Goal: Task Accomplishment & Management: Complete application form

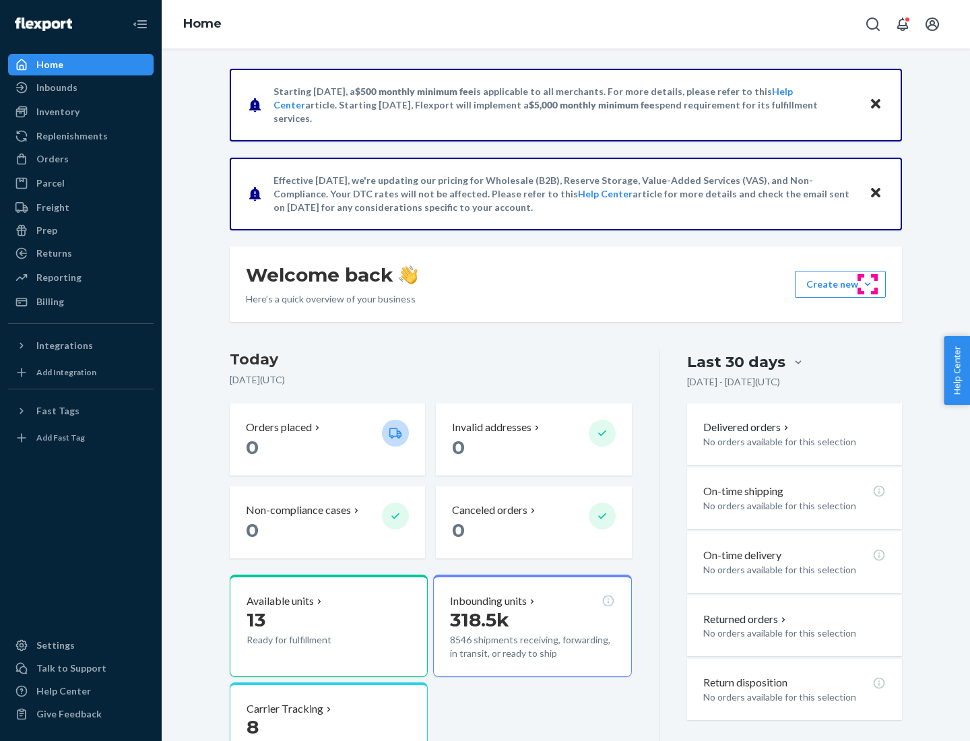
click at [868, 284] on button "Create new Create new inbound Create new order Create new product" at bounding box center [840, 284] width 91 height 27
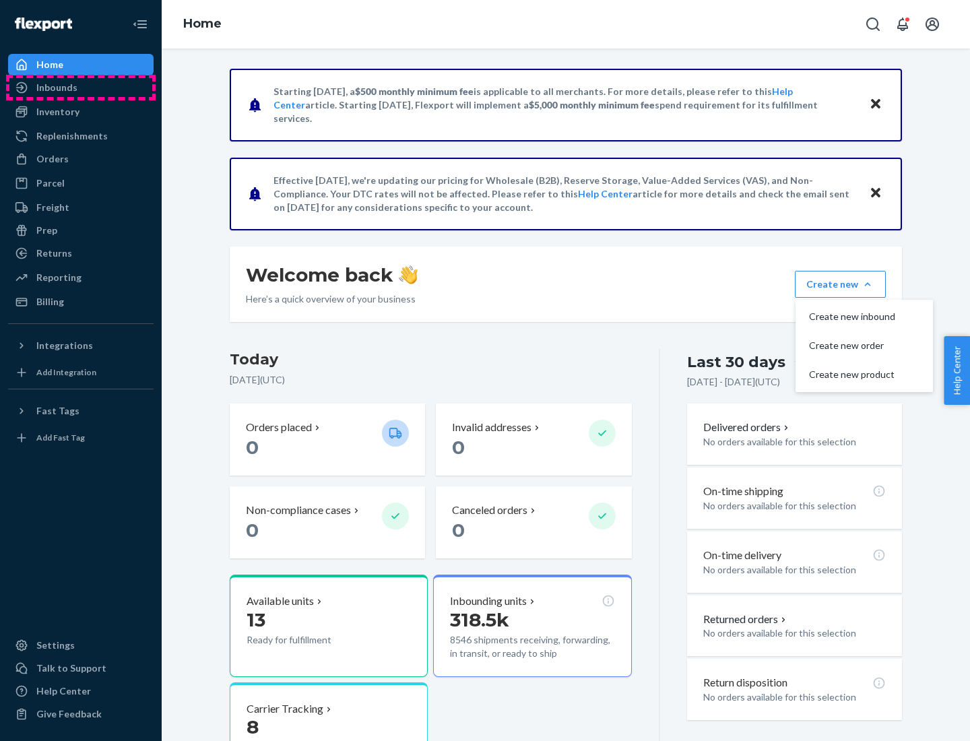
click at [81, 88] on div "Inbounds" at bounding box center [80, 87] width 143 height 19
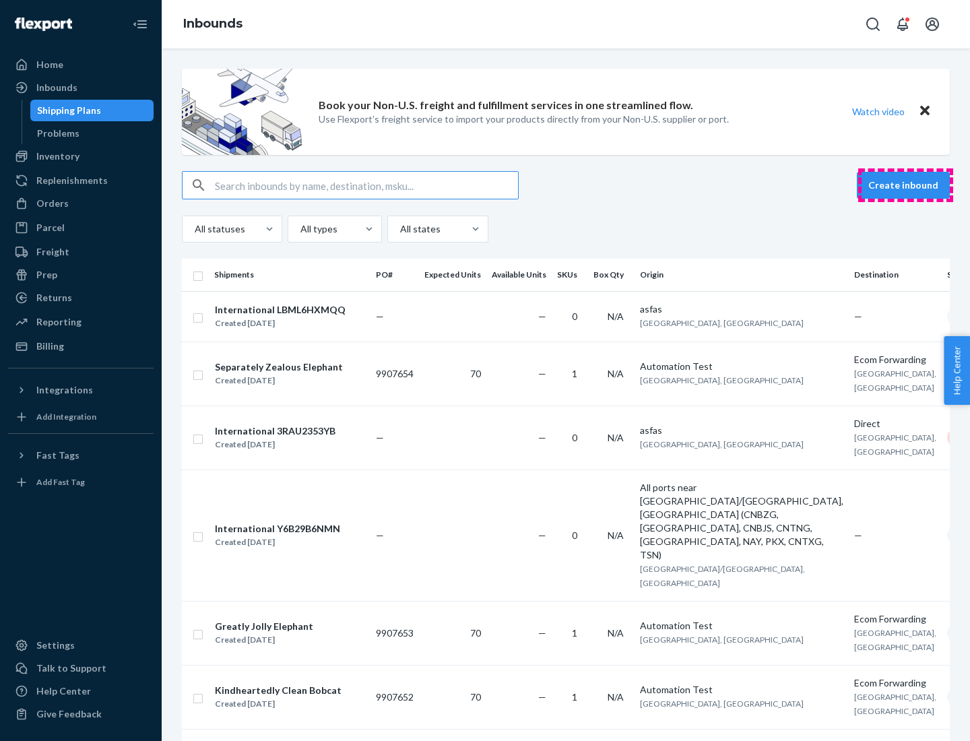
click at [905, 185] on button "Create inbound" at bounding box center [903, 185] width 93 height 27
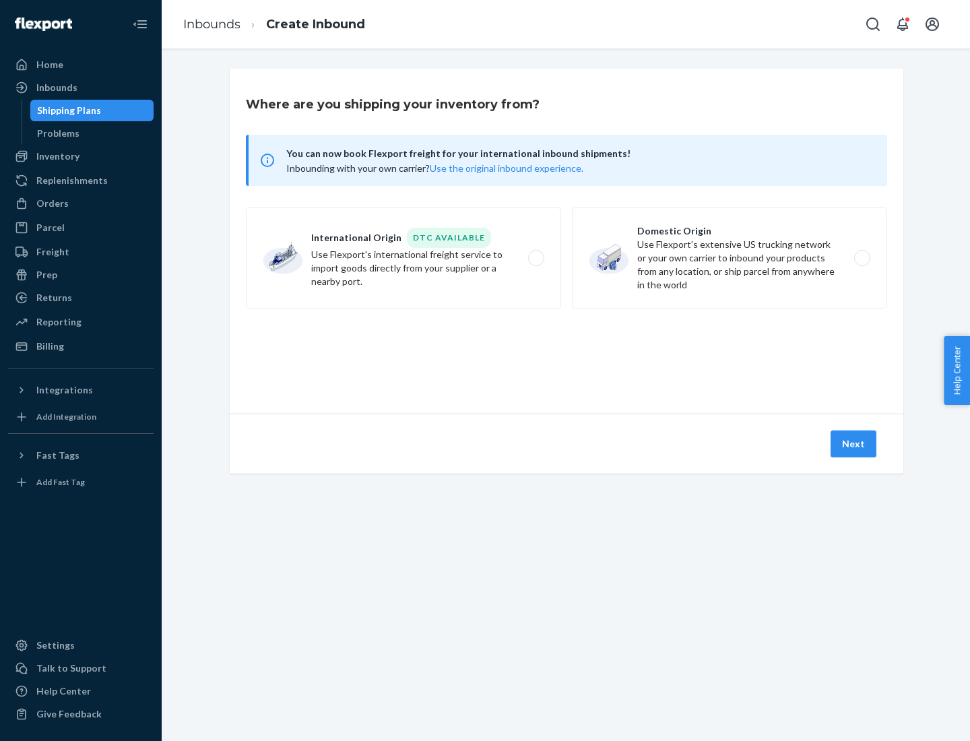
click at [729, 258] on label "Domestic Origin Use Flexport’s extensive US trucking network or your own carrie…" at bounding box center [729, 257] width 315 height 101
click at [862, 258] on input "Domestic Origin Use Flexport’s extensive US trucking network or your own carrie…" at bounding box center [866, 258] width 9 height 9
radio input "true"
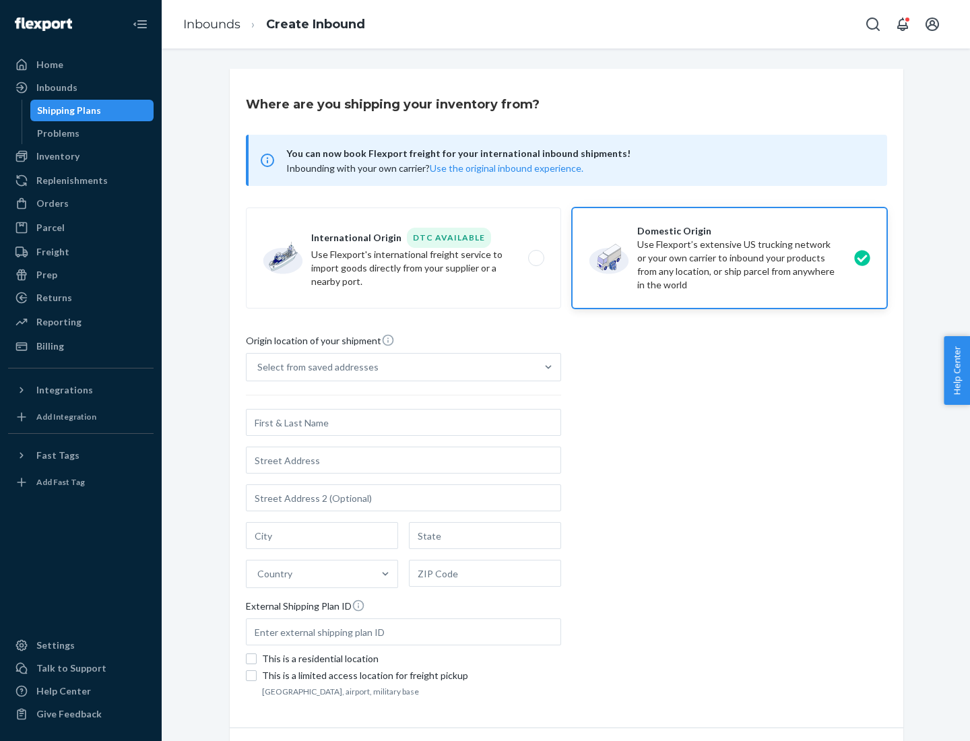
click at [391, 367] on div "Select from saved addresses" at bounding box center [392, 367] width 290 height 27
click at [259, 367] on input "Select from saved addresses" at bounding box center [257, 366] width 1 height 13
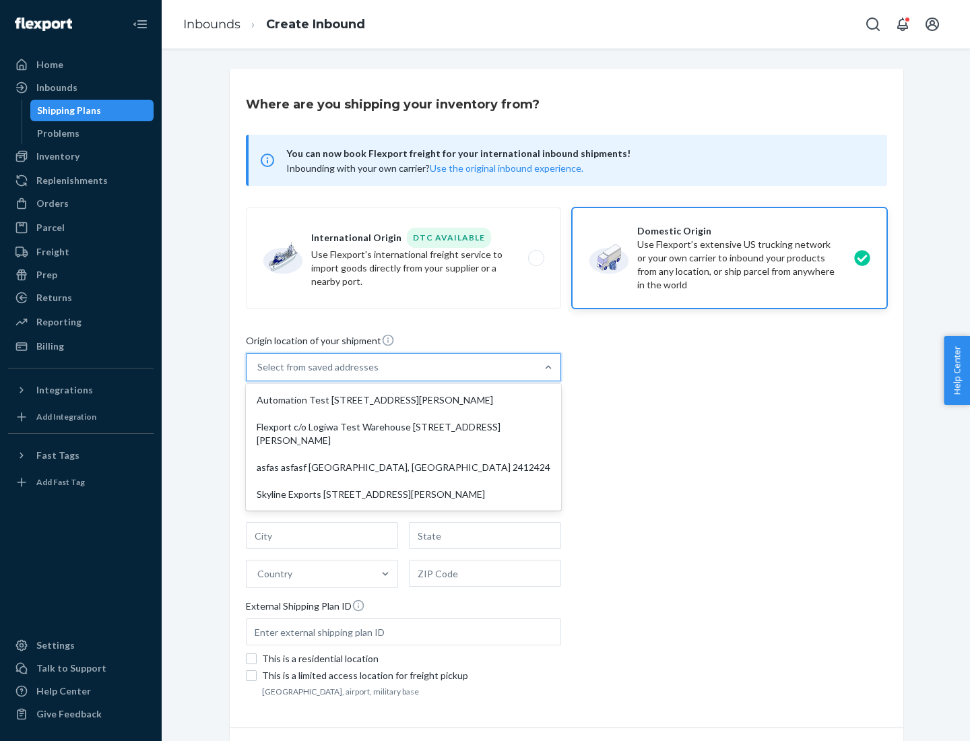
scroll to position [5, 0]
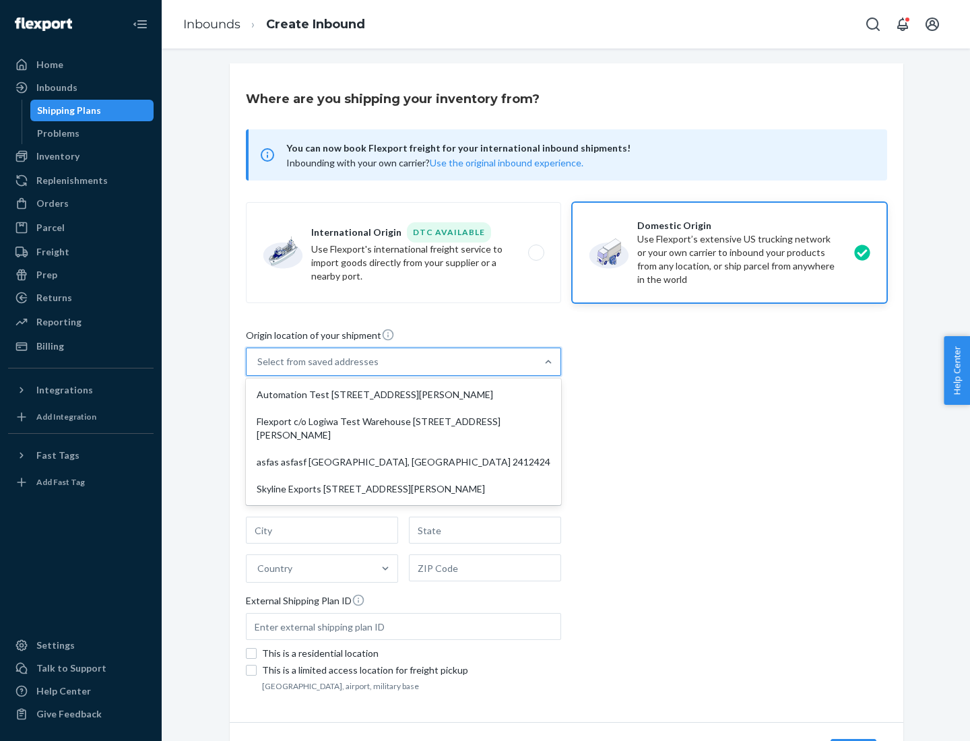
click at [403, 395] on div "Automation Test [STREET_ADDRESS][PERSON_NAME]" at bounding box center [404, 394] width 310 height 27
click at [259, 368] on input "option Automation Test [STREET_ADDRESS][PERSON_NAME] focused, 1 of 4. 4 results…" at bounding box center [257, 361] width 1 height 13
type input "Automation Test"
type input "9th Floor"
type input "[GEOGRAPHIC_DATA]"
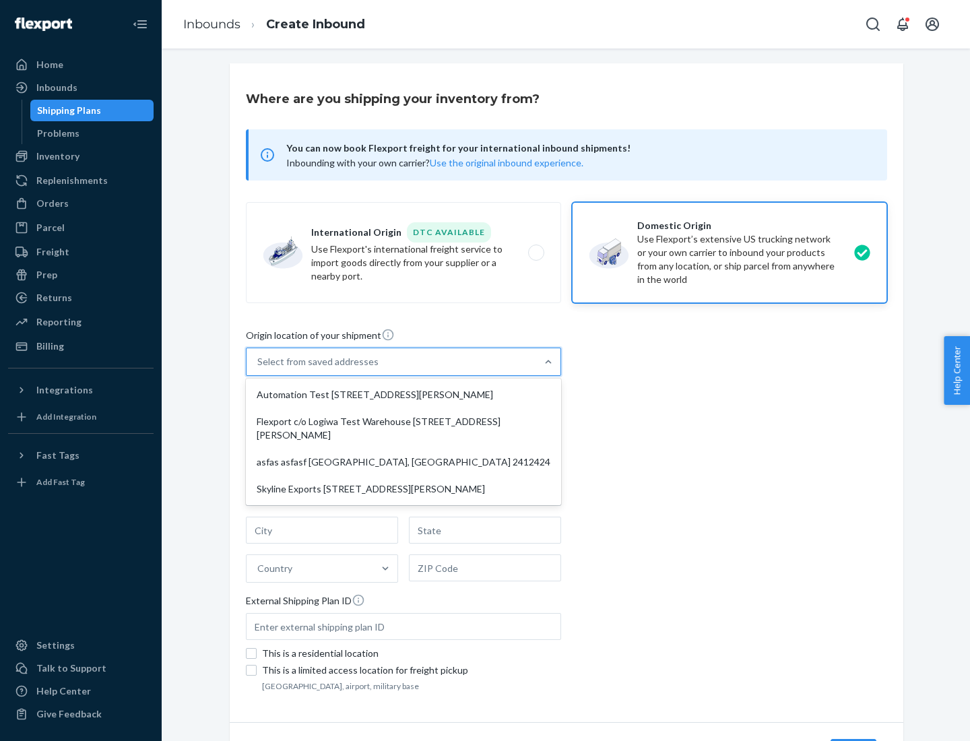
type input "CA"
type input "94104"
type input "[STREET_ADDRESS][PERSON_NAME]"
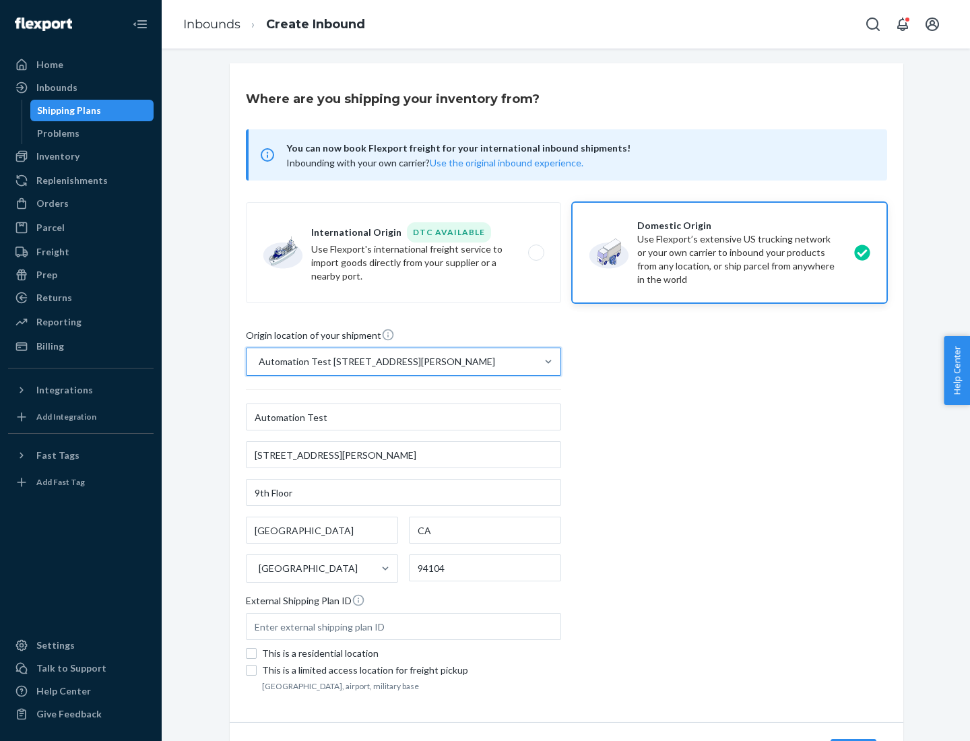
scroll to position [79, 0]
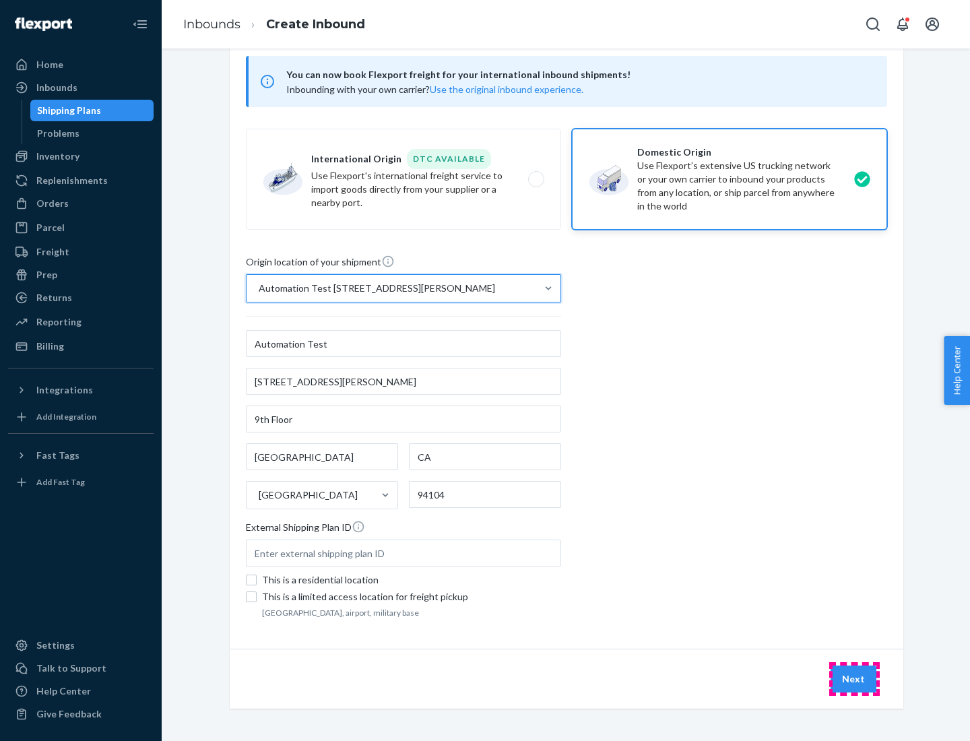
click at [854, 679] on button "Next" at bounding box center [854, 678] width 46 height 27
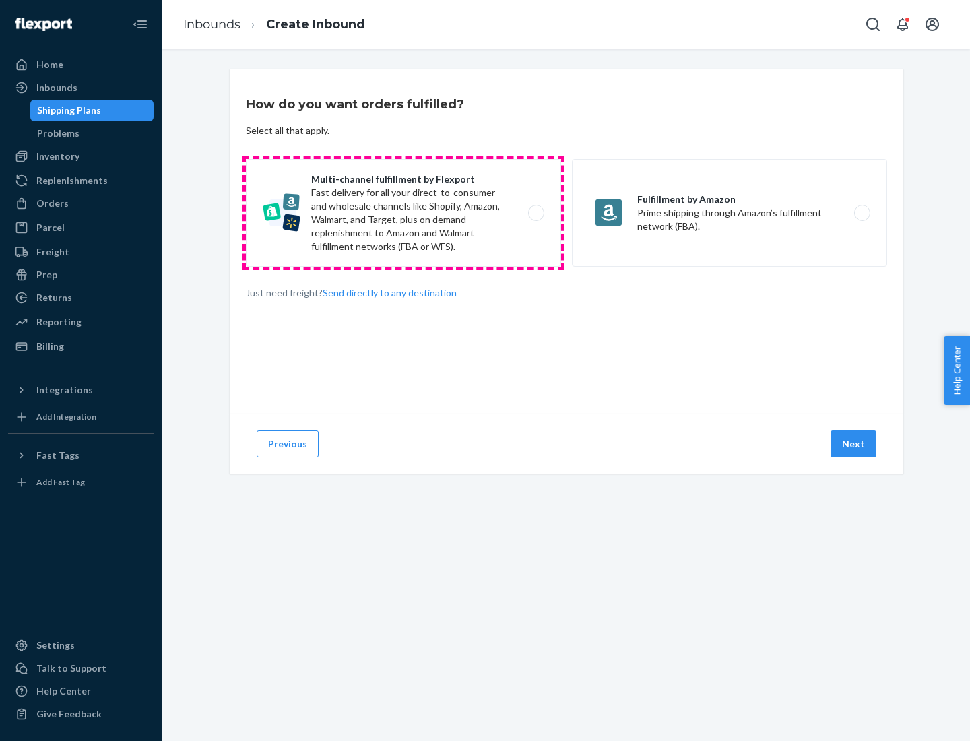
click at [403, 213] on label "Multi-channel fulfillment by Flexport Fast delivery for all your direct-to-cons…" at bounding box center [403, 213] width 315 height 108
click at [535, 213] on input "Multi-channel fulfillment by Flexport Fast delivery for all your direct-to-cons…" at bounding box center [539, 213] width 9 height 9
radio input "true"
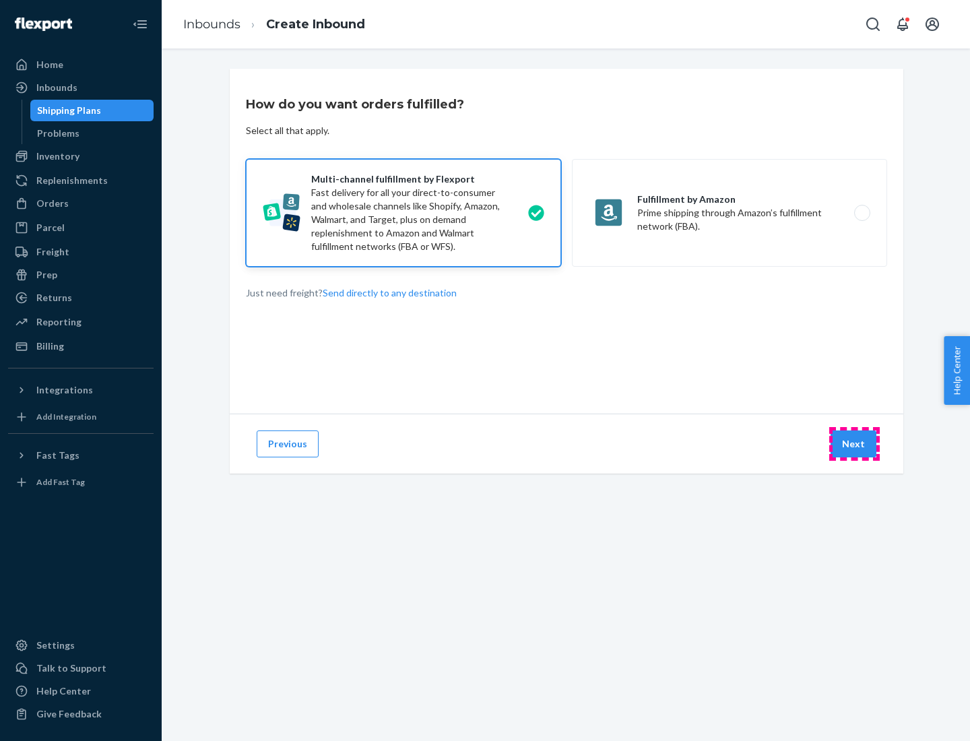
click at [854, 444] on button "Next" at bounding box center [854, 443] width 46 height 27
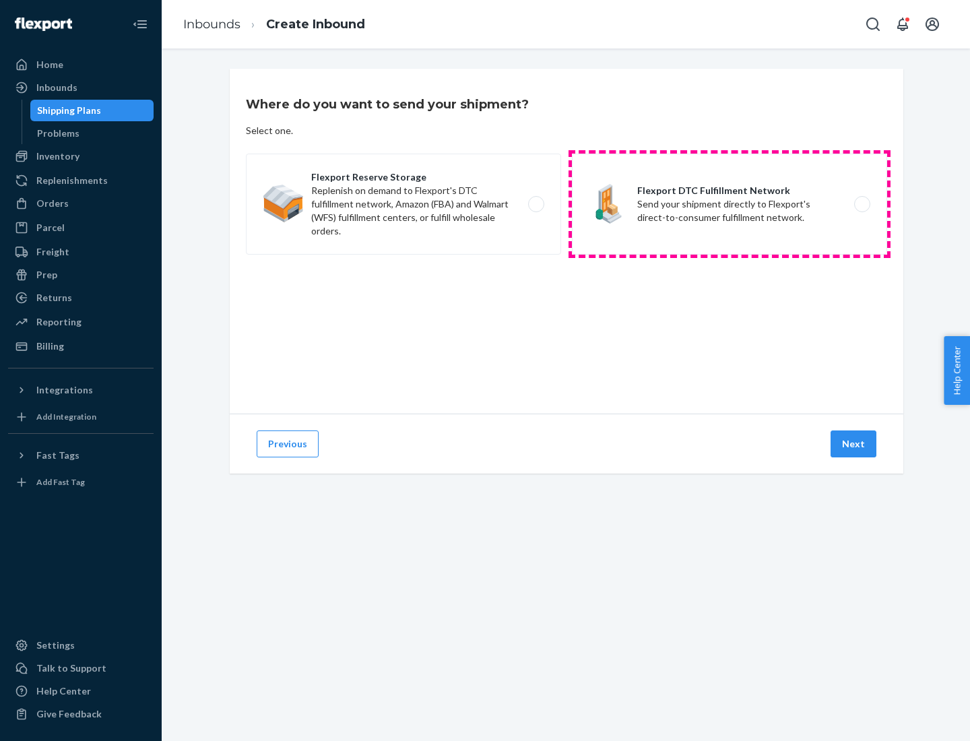
click at [729, 204] on label "Flexport DTC Fulfillment Network Send your shipment directly to Flexport's dire…" at bounding box center [729, 204] width 315 height 101
click at [862, 204] on input "Flexport DTC Fulfillment Network Send your shipment directly to Flexport's dire…" at bounding box center [866, 204] width 9 height 9
radio input "true"
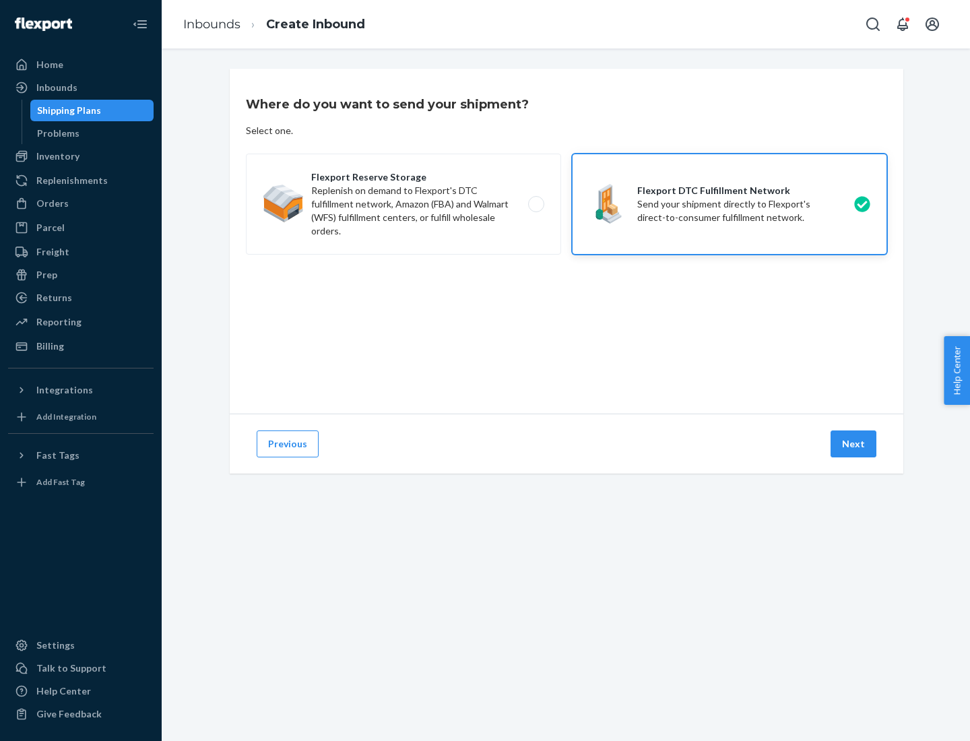
click at [854, 444] on button "Next" at bounding box center [854, 443] width 46 height 27
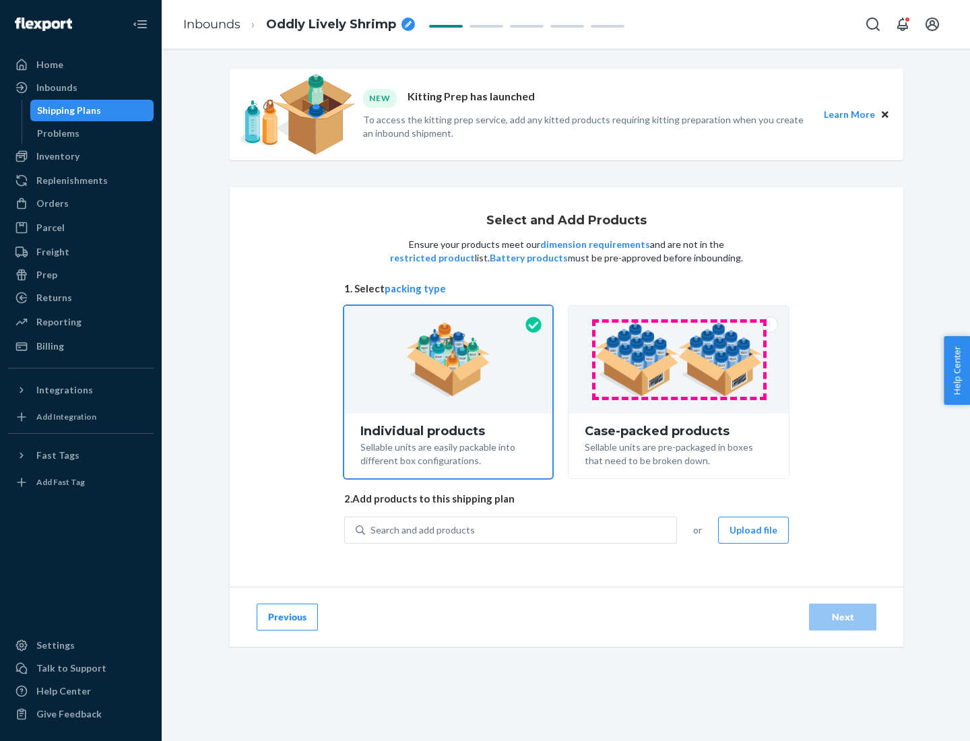
click at [679, 360] on img at bounding box center [679, 360] width 168 height 74
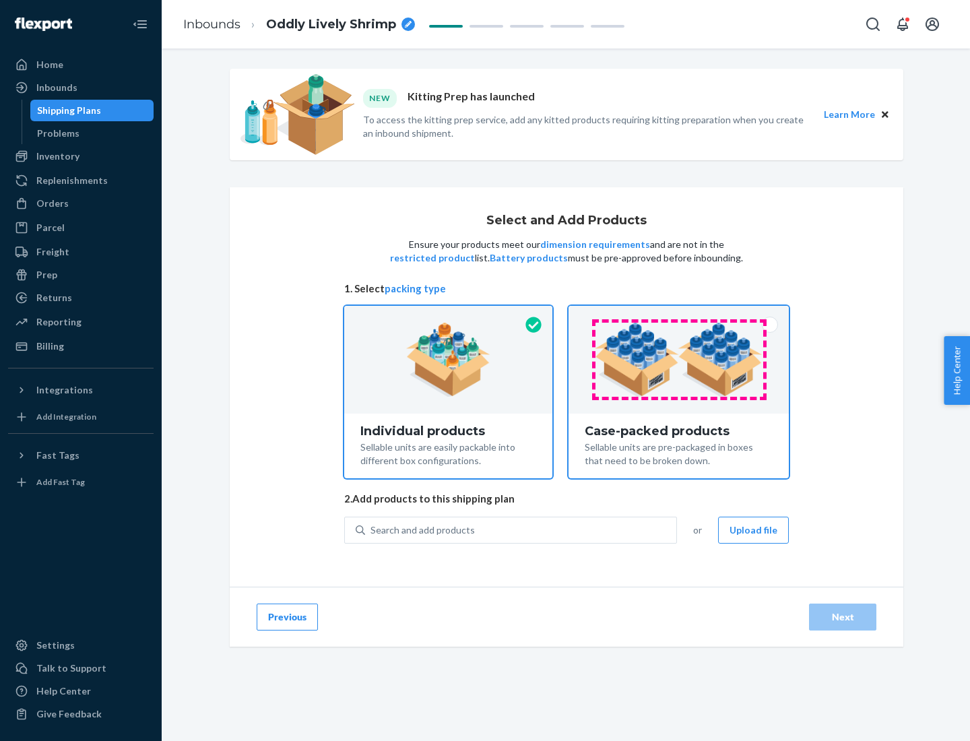
click at [679, 315] on input "Case-packed products Sellable units are pre-packaged in boxes that need to be b…" at bounding box center [678, 310] width 9 height 9
radio input "true"
radio input "false"
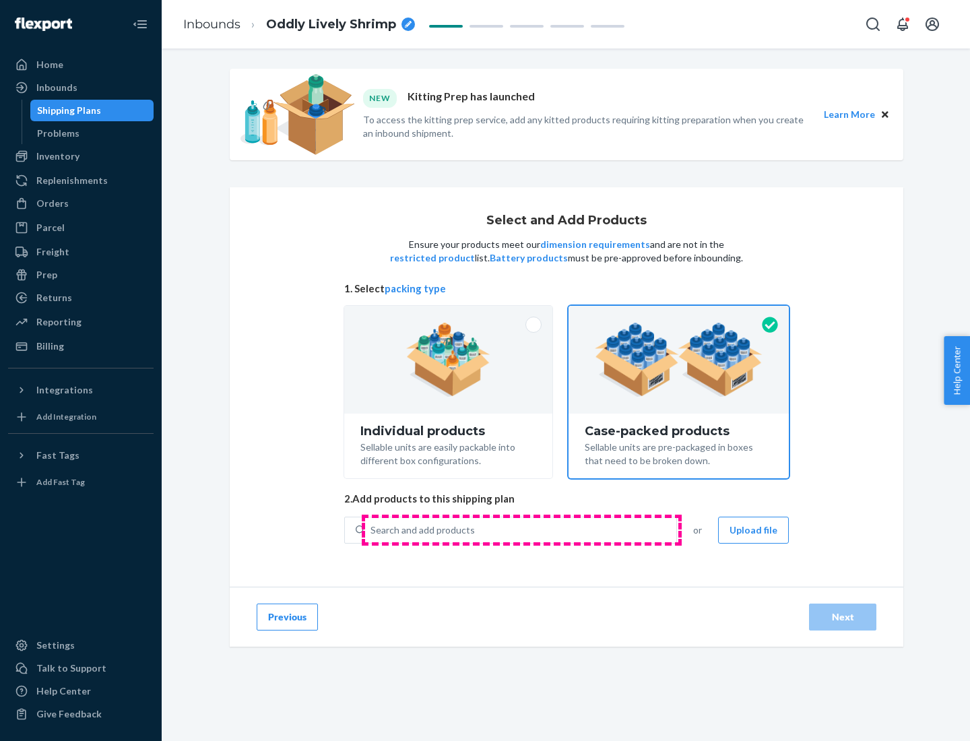
click at [521, 529] on div "Search and add products" at bounding box center [520, 530] width 311 height 24
click at [372, 529] on input "Search and add products" at bounding box center [370, 529] width 1 height 13
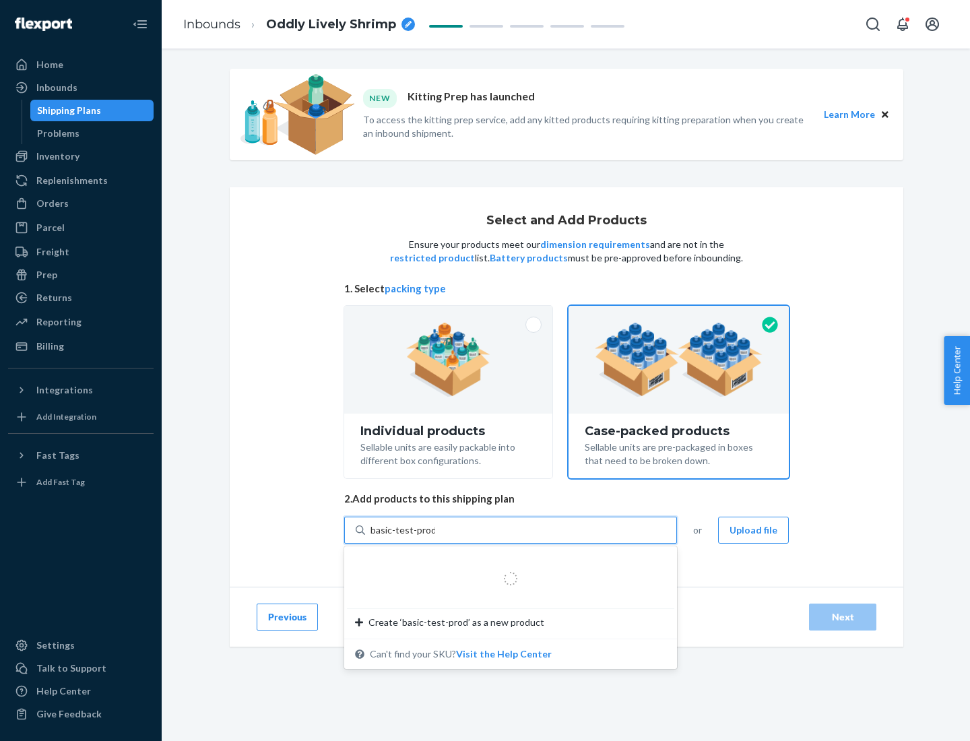
type input "basic-test-product-1"
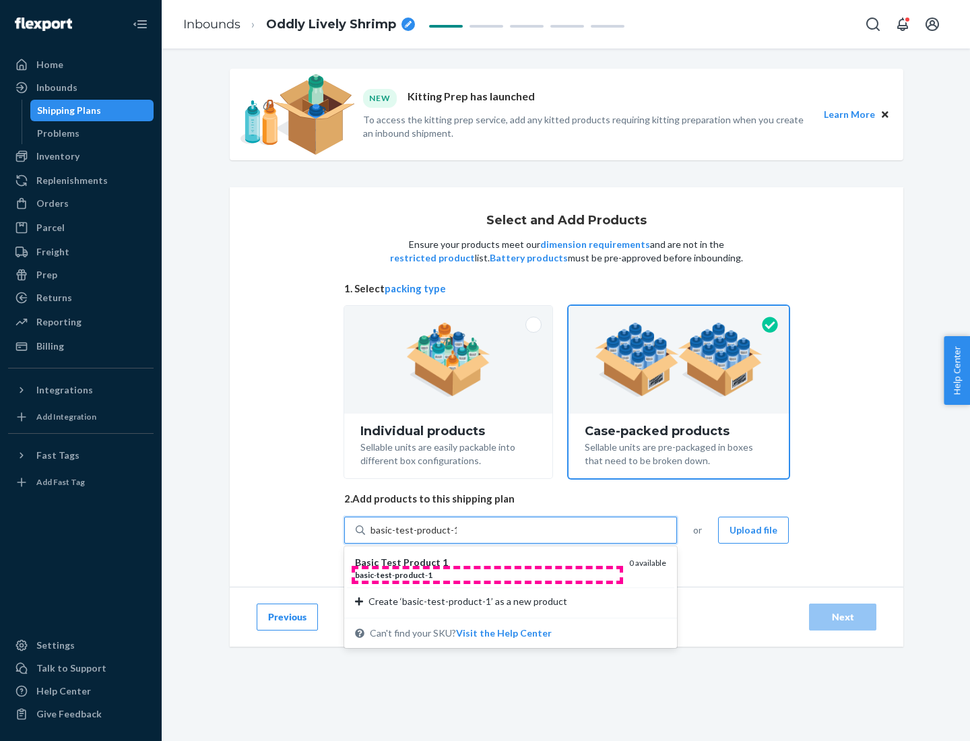
click at [487, 575] on div "basic - test - product - 1" at bounding box center [486, 574] width 263 height 11
click at [457, 537] on input "basic-test-product-1" at bounding box center [413, 529] width 86 height 13
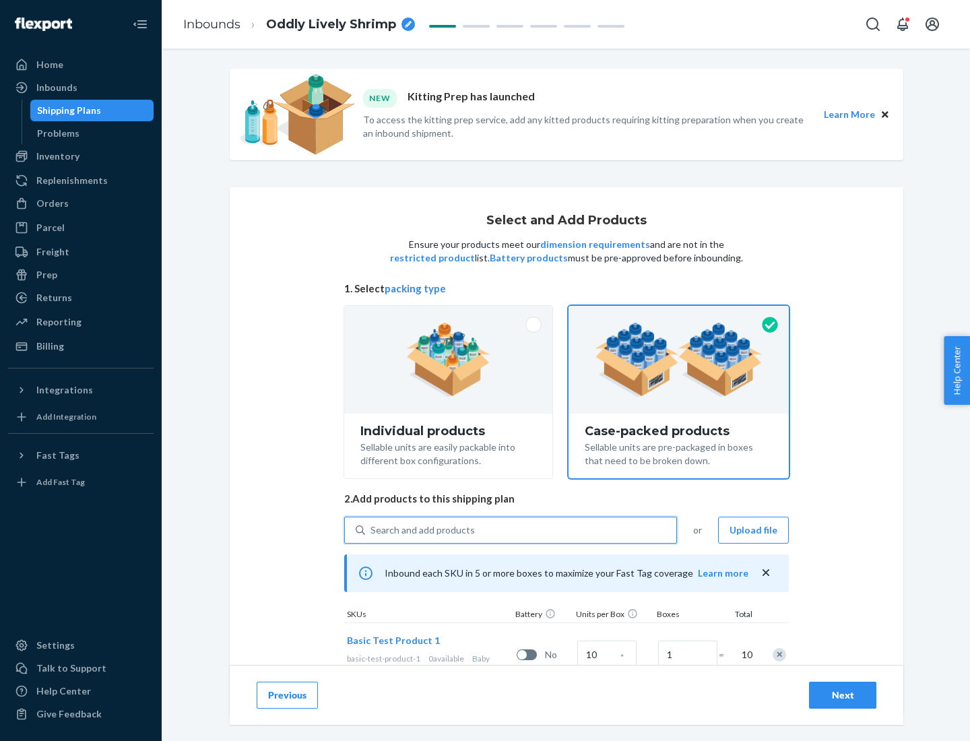
scroll to position [48, 0]
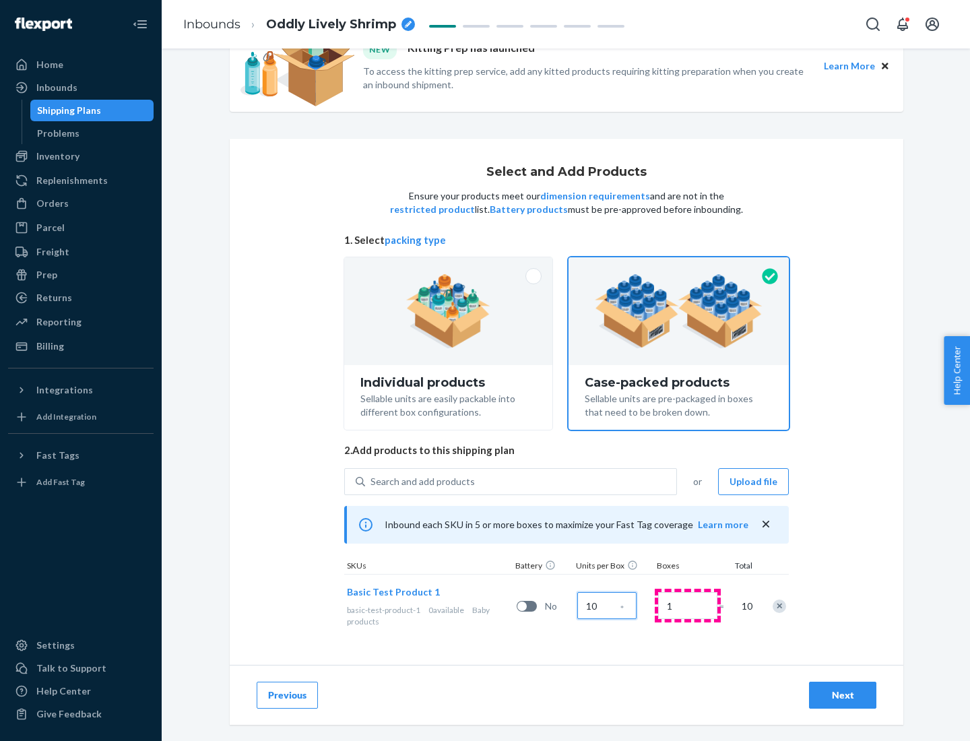
type input "10"
type input "7"
click at [843, 695] on div "Next" at bounding box center [842, 694] width 44 height 13
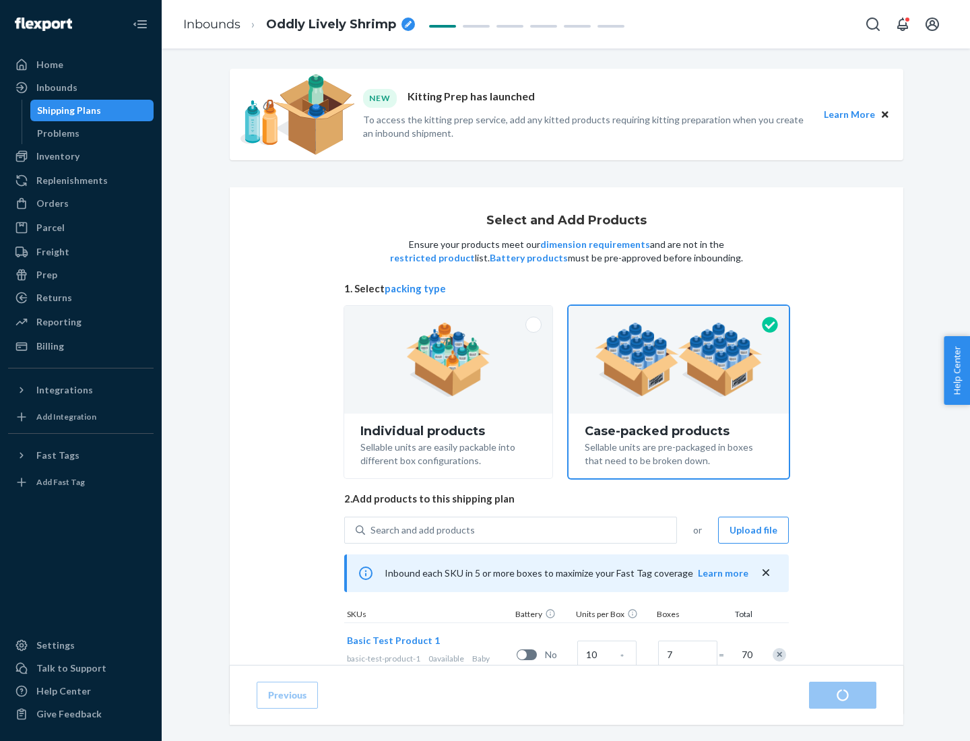
radio input "true"
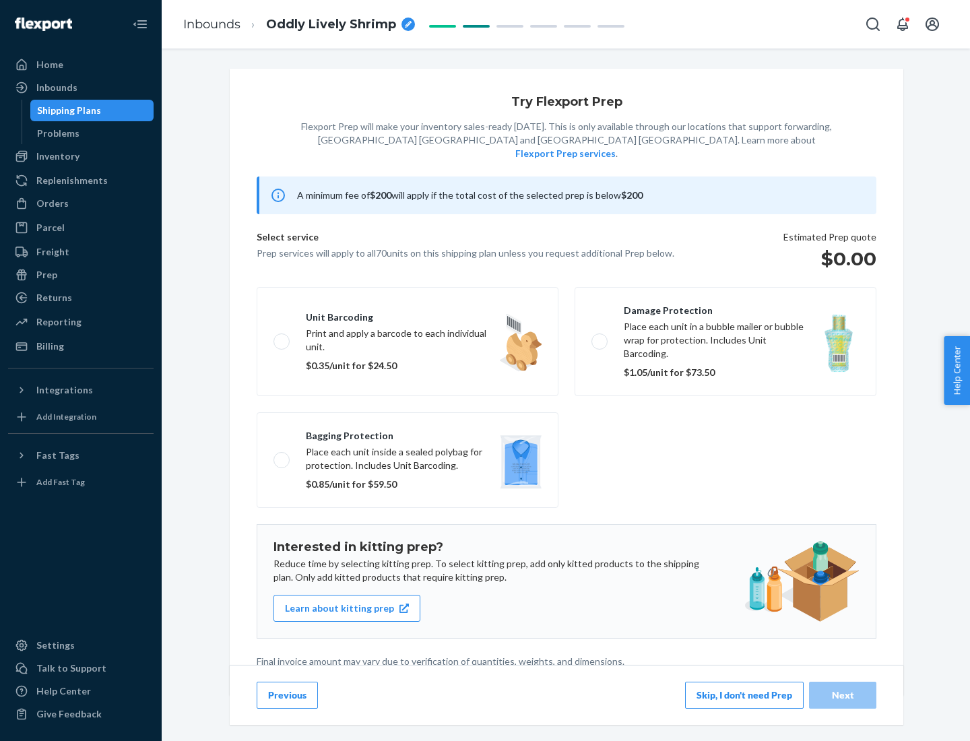
scroll to position [3, 0]
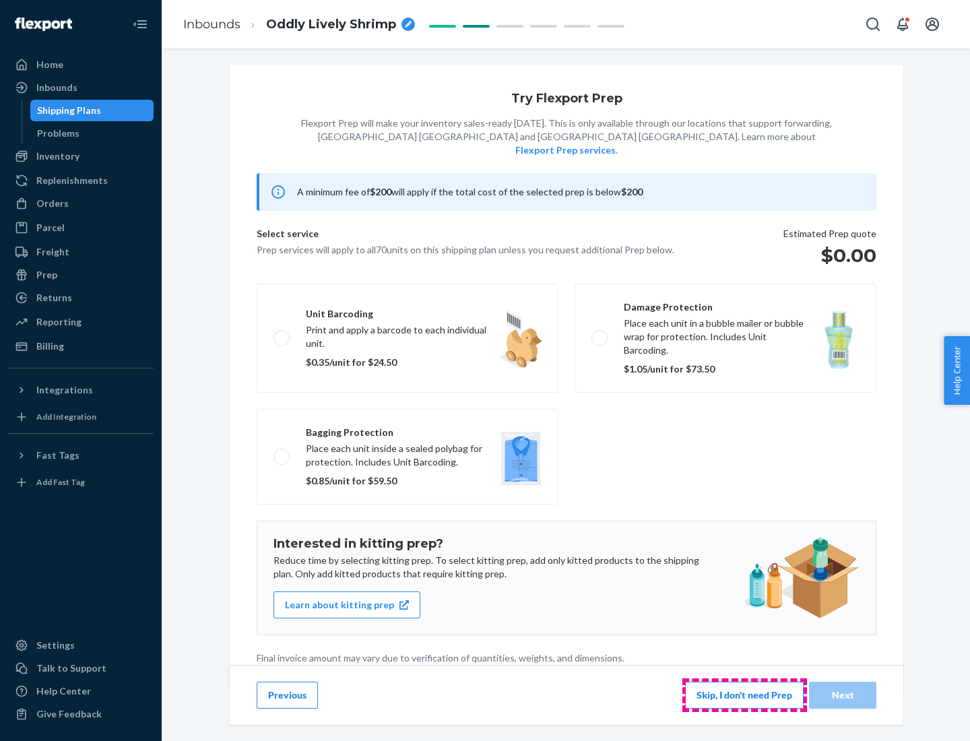
click at [744, 694] on button "Skip, I don't need Prep" at bounding box center [744, 695] width 119 height 27
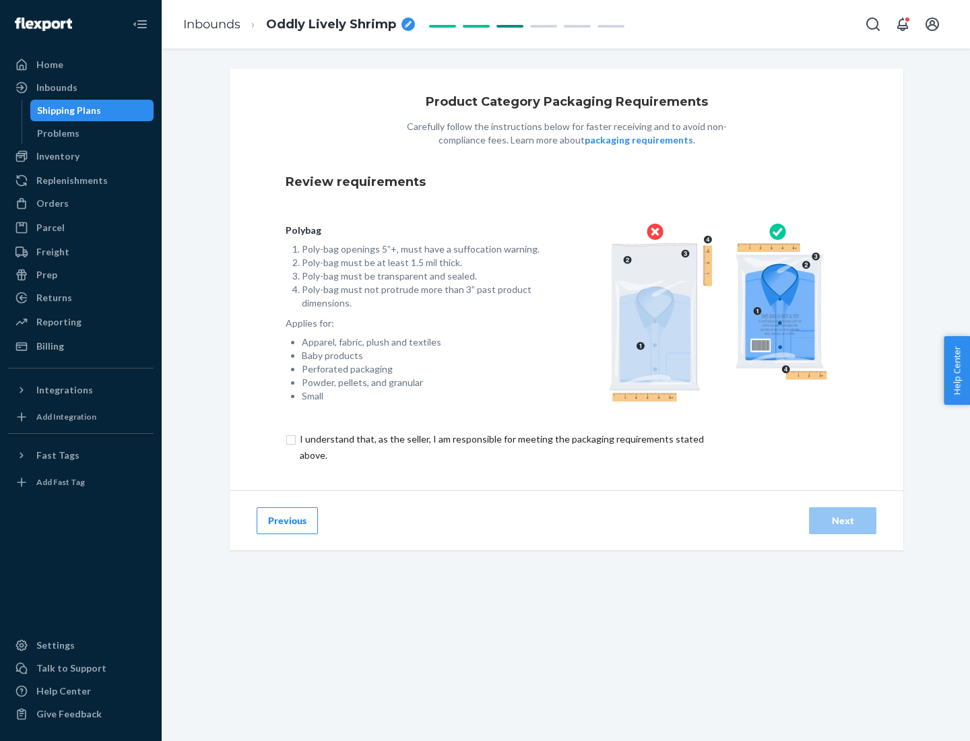
click at [500, 447] on input "checkbox" at bounding box center [510, 447] width 448 height 32
checkbox input "true"
click at [843, 520] on div "Next" at bounding box center [842, 520] width 44 height 13
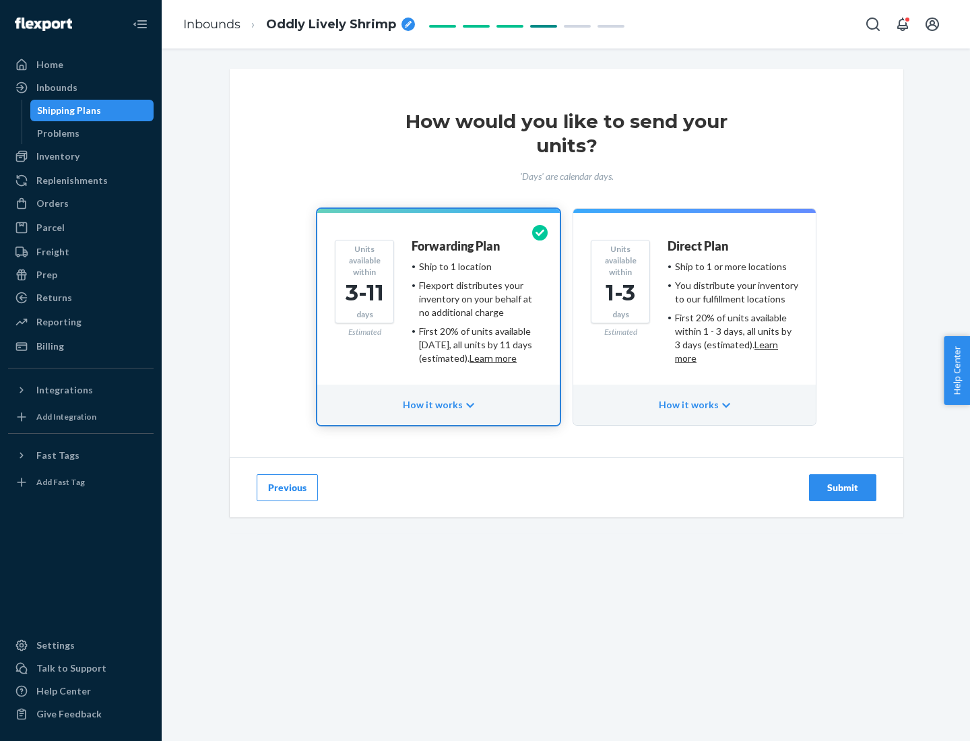
click at [694, 307] on ul "Ship to 1 or more locations You distribute your inventory to our fulfillment lo…" at bounding box center [733, 312] width 131 height 105
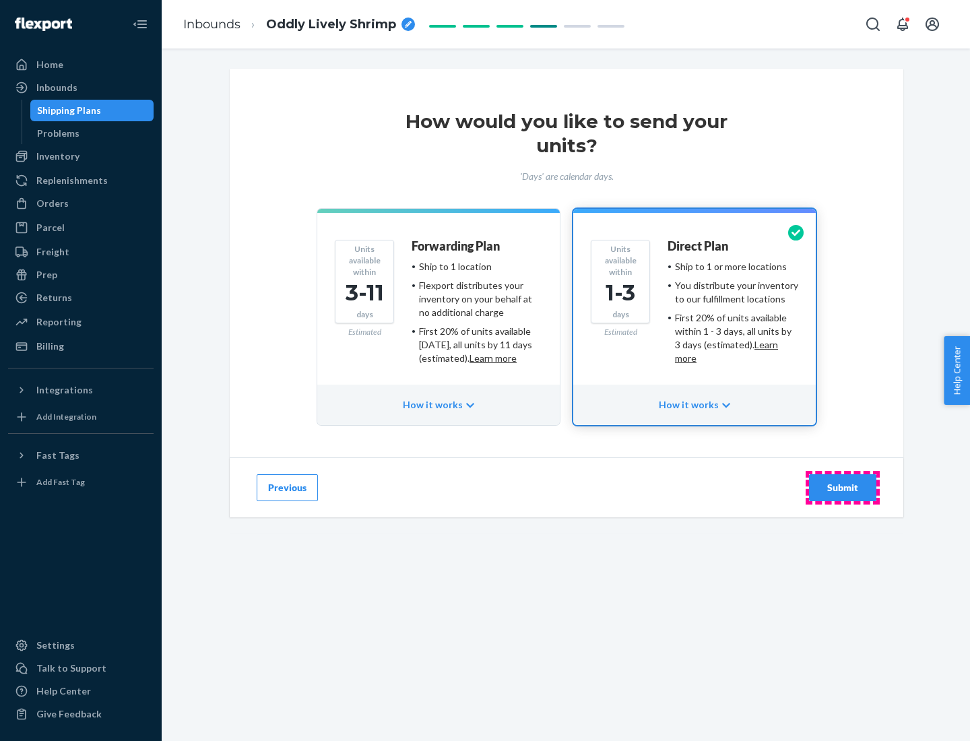
click at [843, 488] on div "Submit" at bounding box center [842, 487] width 44 height 13
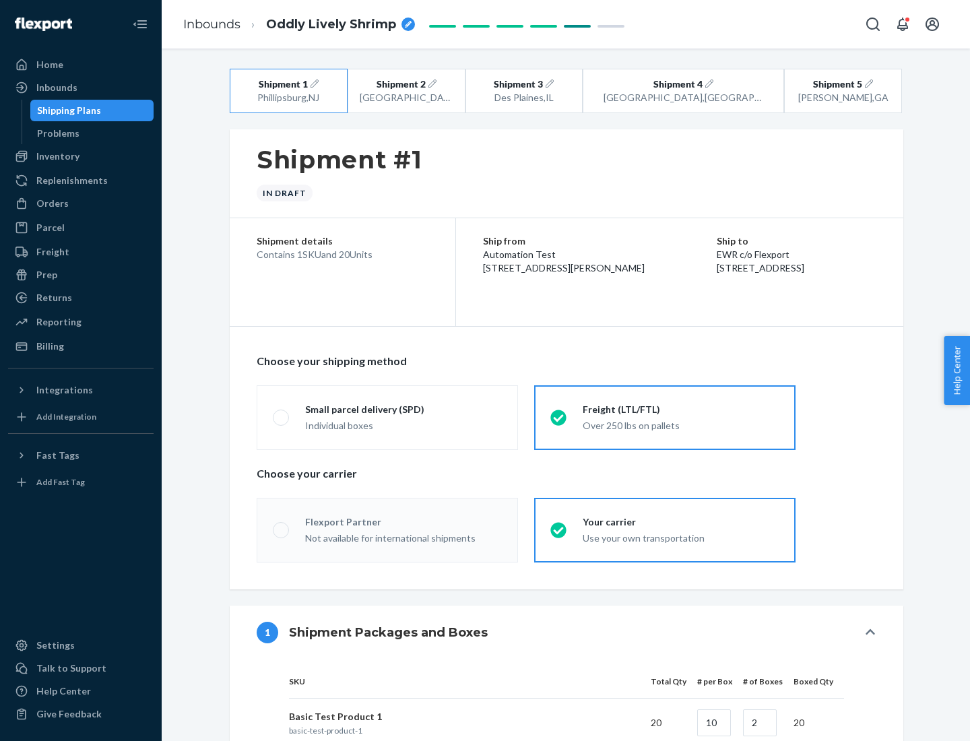
radio input "true"
radio input "false"
radio input "true"
radio input "false"
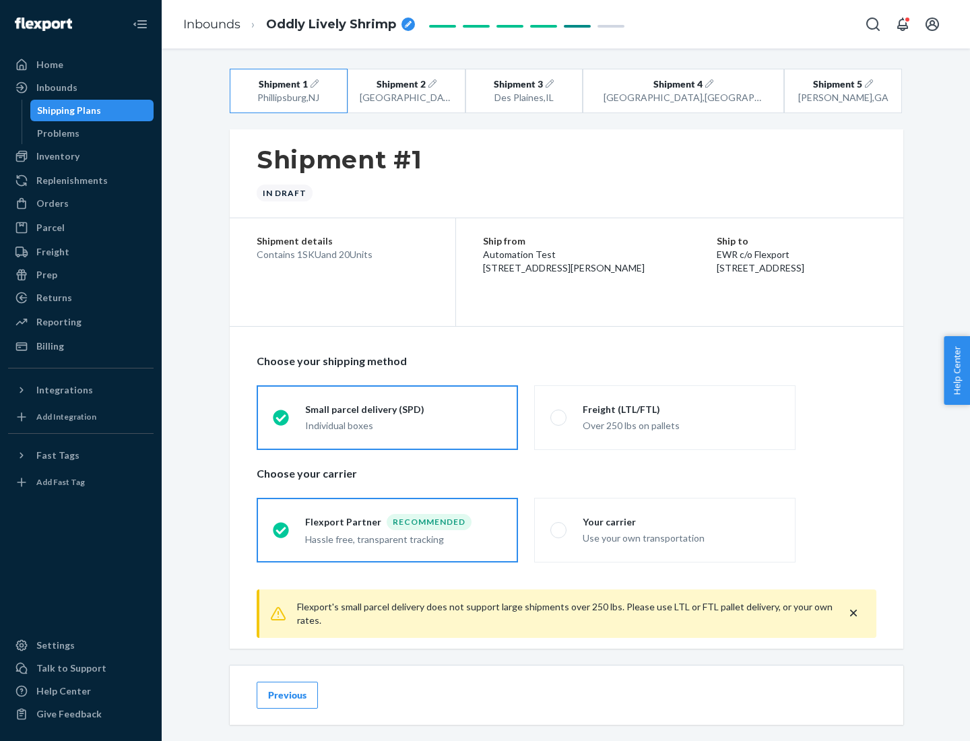
scroll to position [15, 0]
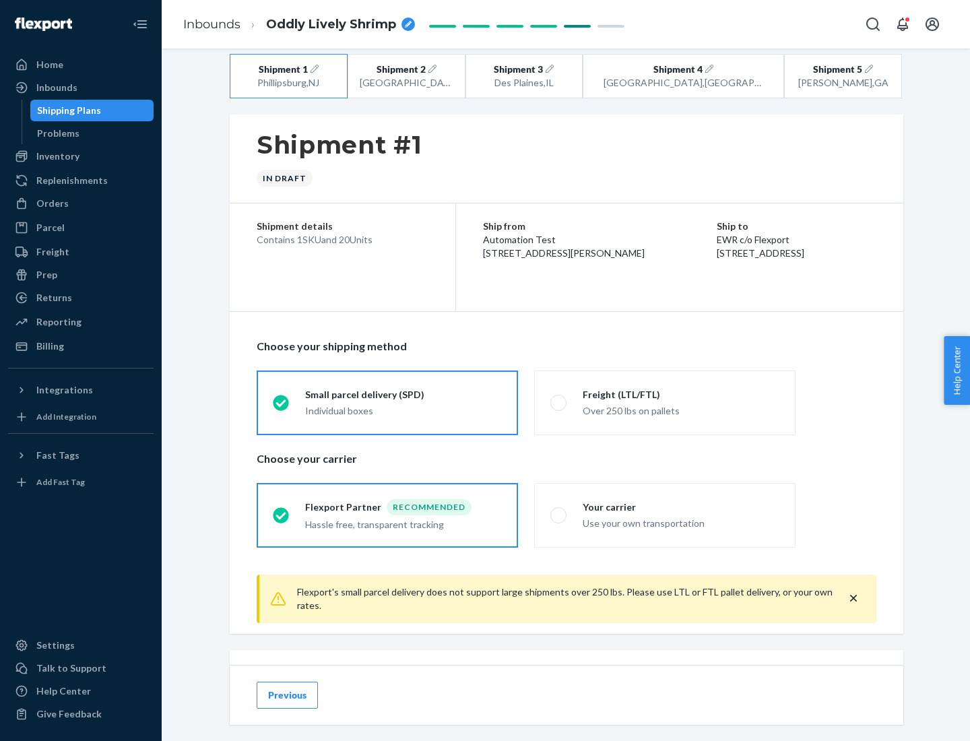
click at [681, 394] on div "Freight (LTL/FTL)" at bounding box center [681, 394] width 197 height 13
click at [559, 398] on input "Freight (LTL/FTL) Over 250 lbs on pallets" at bounding box center [554, 402] width 9 height 9
radio input "true"
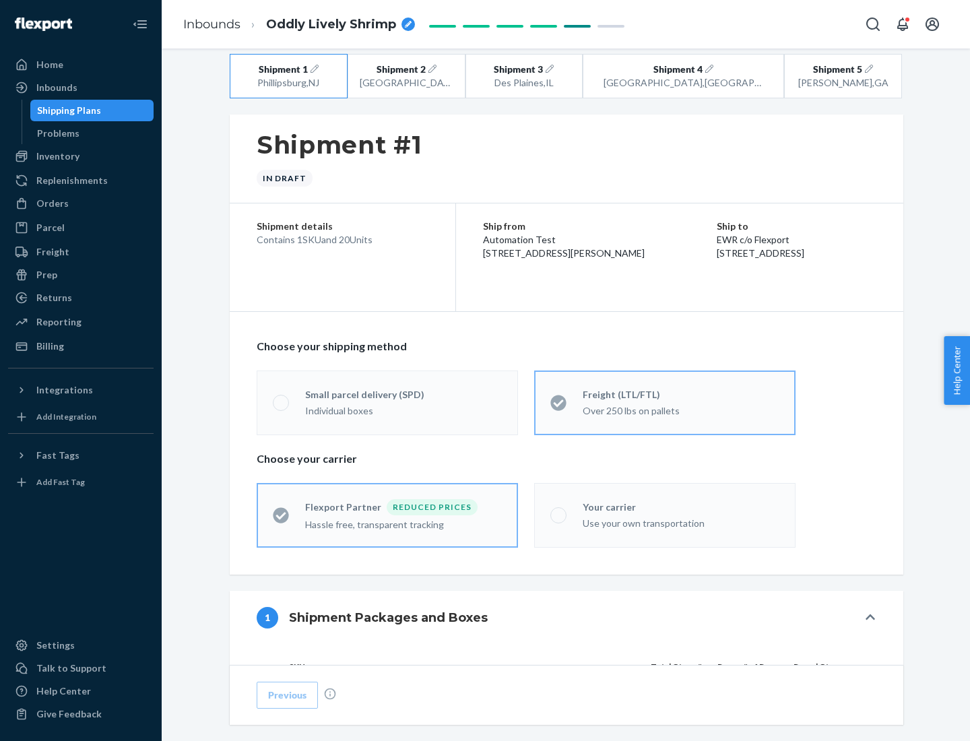
radio input "false"
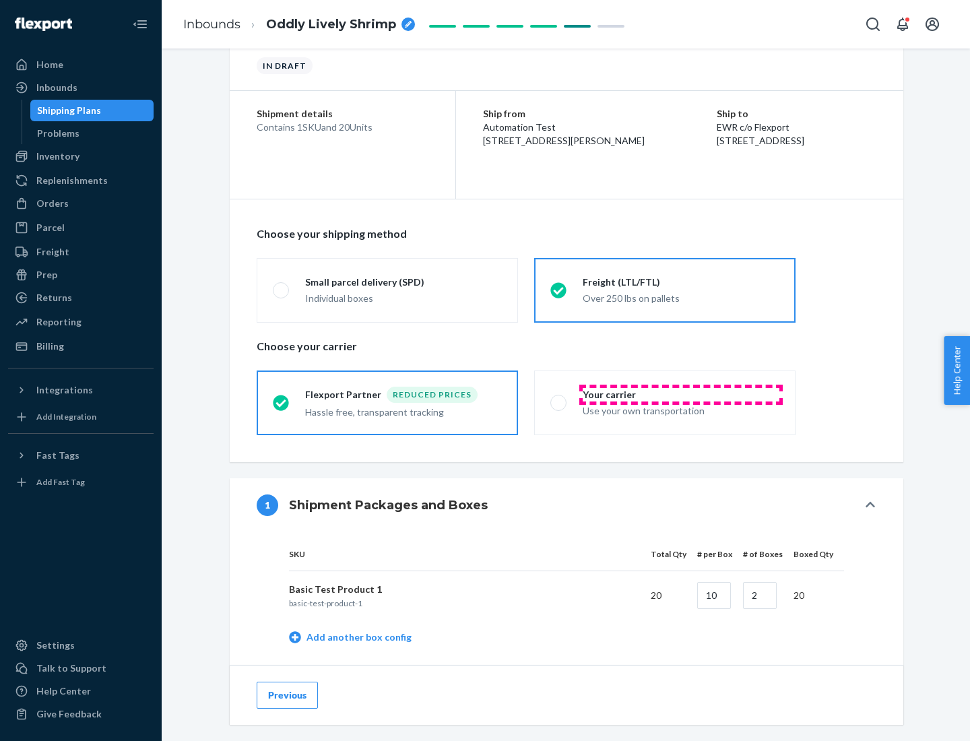
click at [681, 394] on div "Your carrier" at bounding box center [681, 394] width 197 height 13
click at [559, 398] on input "Your carrier Use your own transportation" at bounding box center [554, 402] width 9 height 9
radio input "true"
radio input "false"
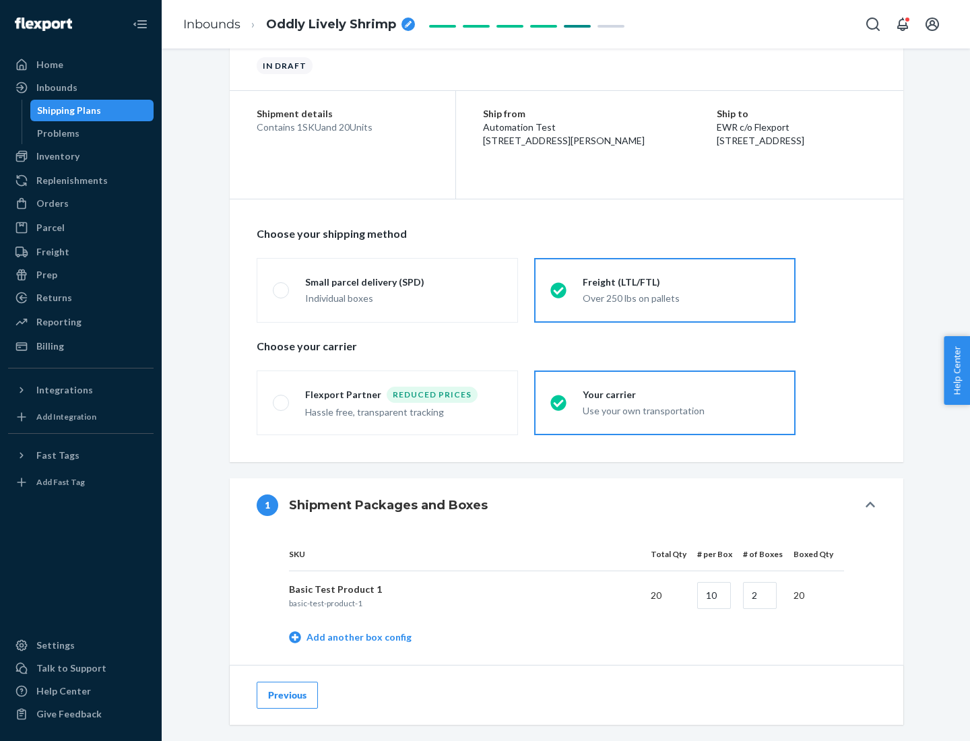
scroll to position [426, 0]
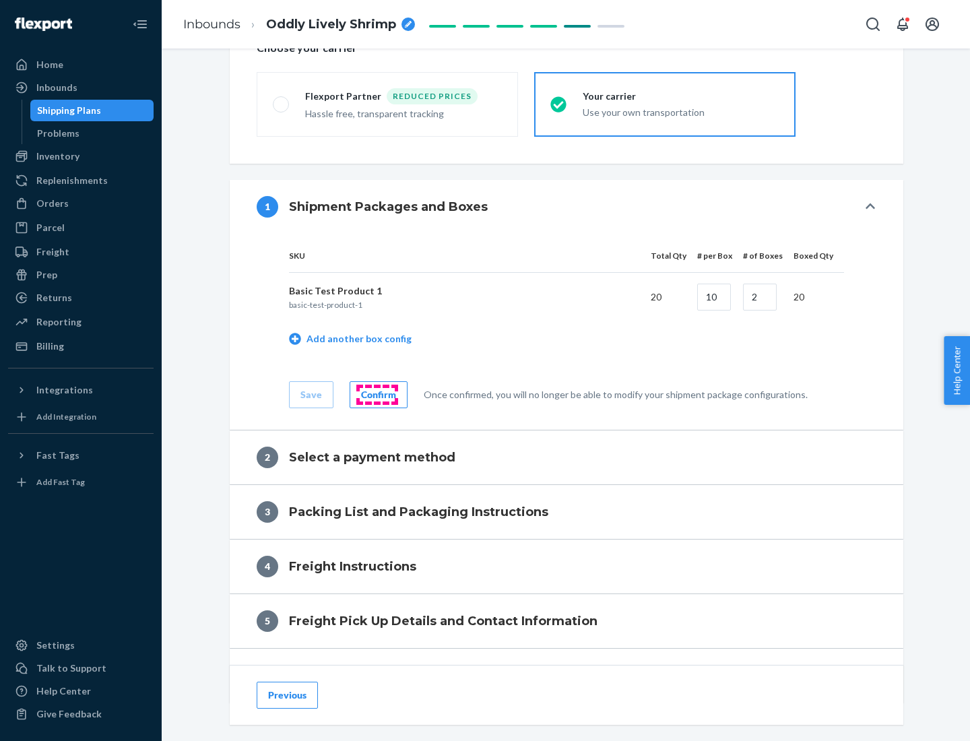
click at [377, 394] on div "Confirm" at bounding box center [378, 394] width 35 height 13
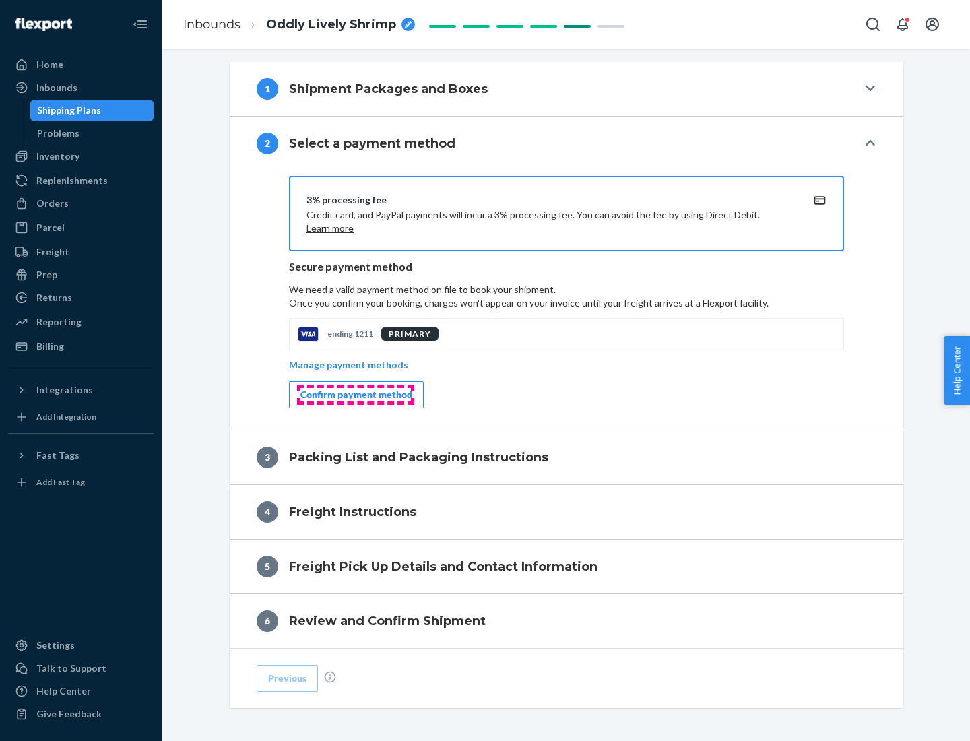
click at [355, 395] on div "Confirm payment method" at bounding box center [356, 394] width 112 height 13
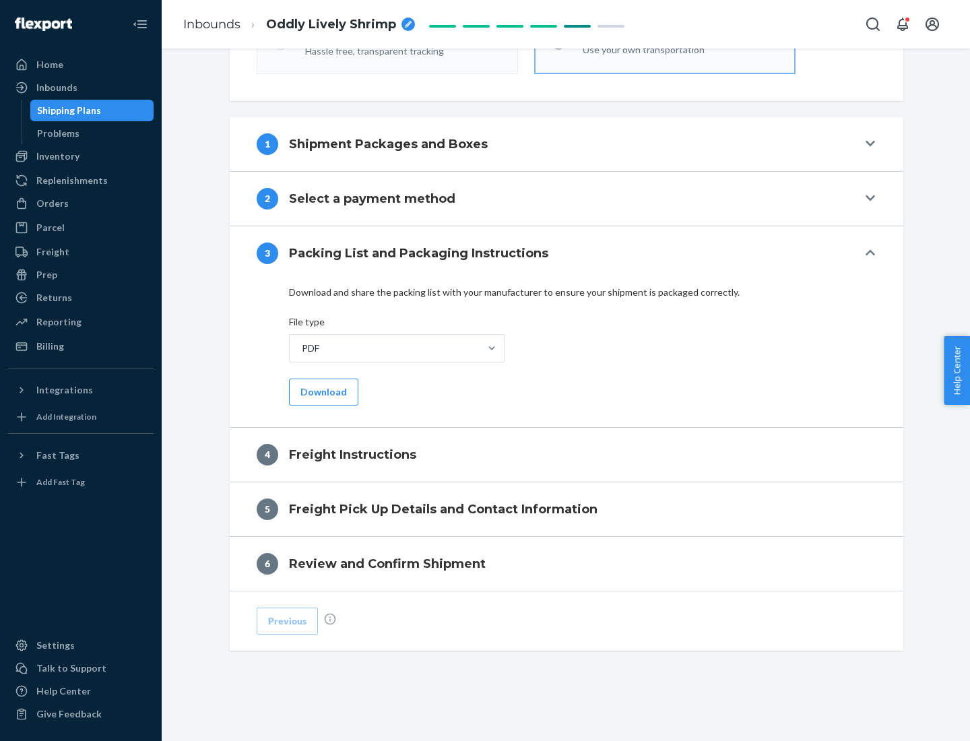
scroll to position [486, 0]
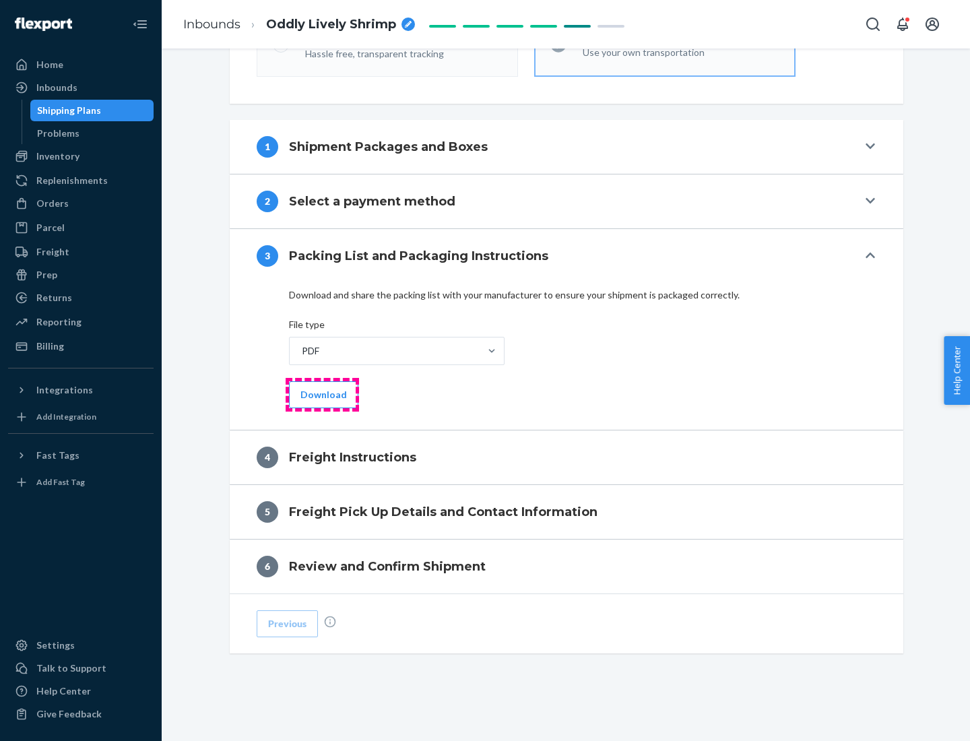
click at [322, 394] on button "Download" at bounding box center [323, 394] width 69 height 27
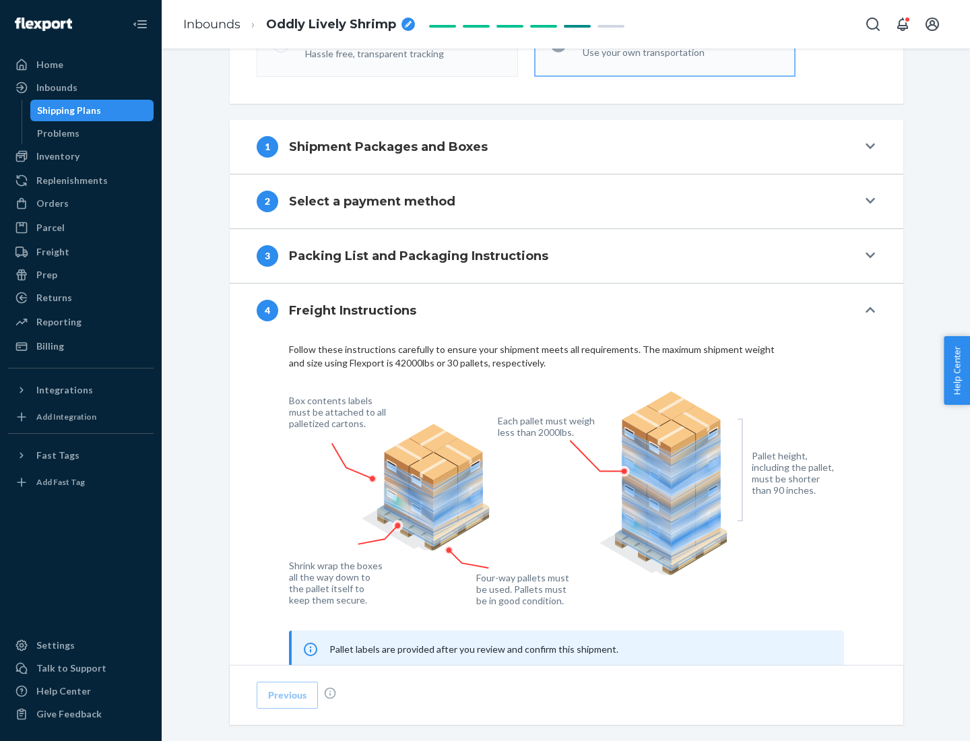
scroll to position [814, 0]
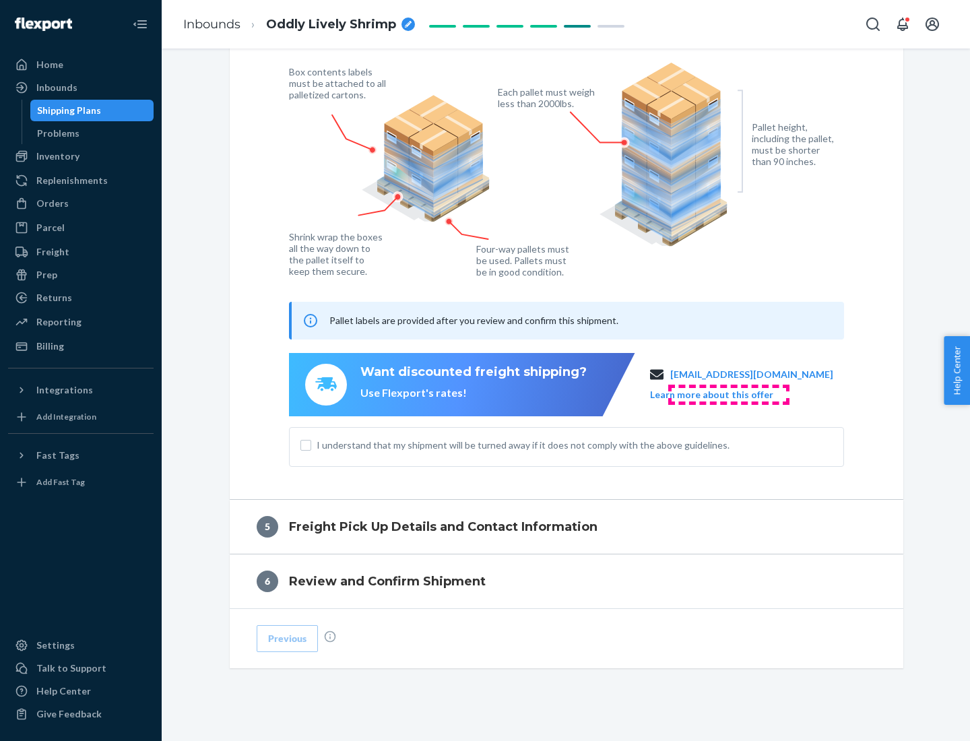
click at [728, 394] on button "Learn more about this offer" at bounding box center [711, 394] width 123 height 13
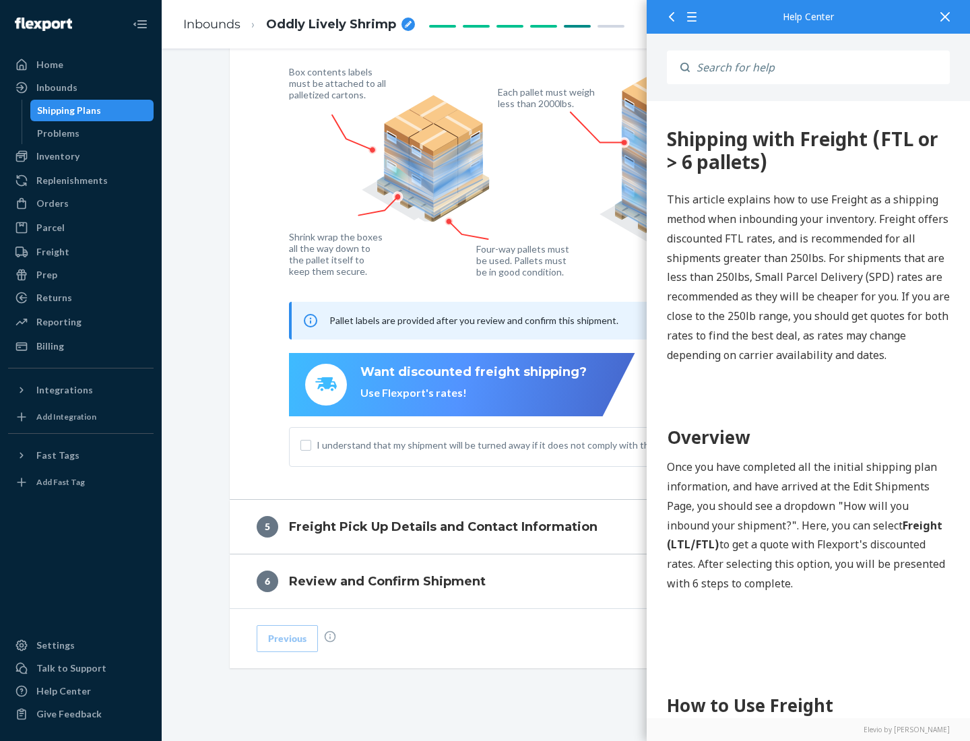
scroll to position [0, 0]
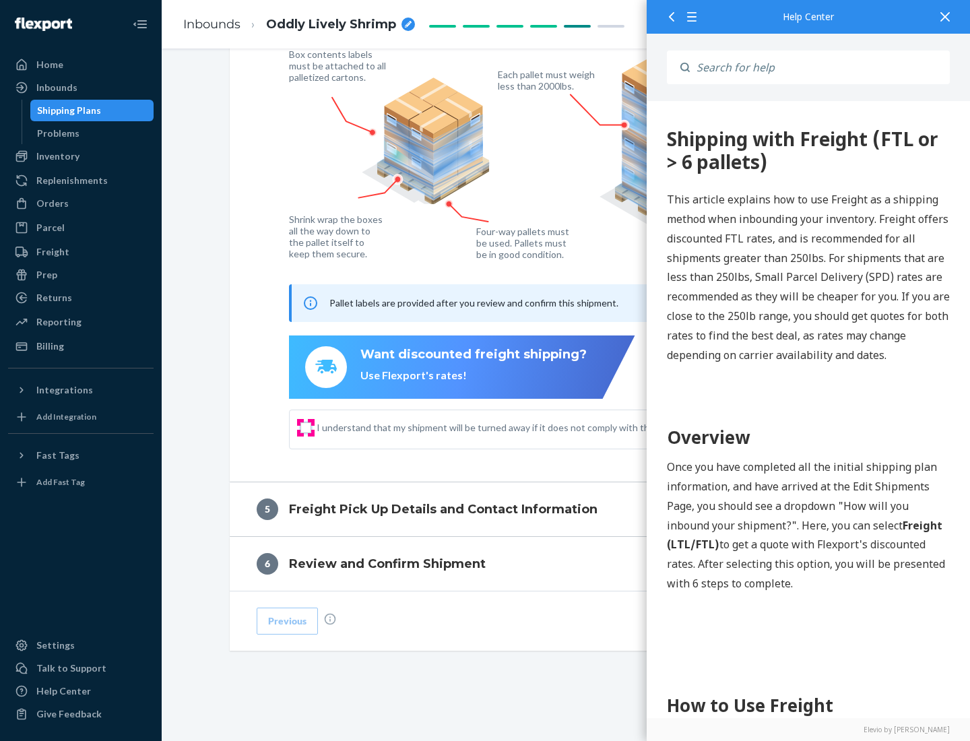
click at [306, 427] on input "I understand that my shipment will be turned away if it does not comply with th…" at bounding box center [305, 427] width 11 height 11
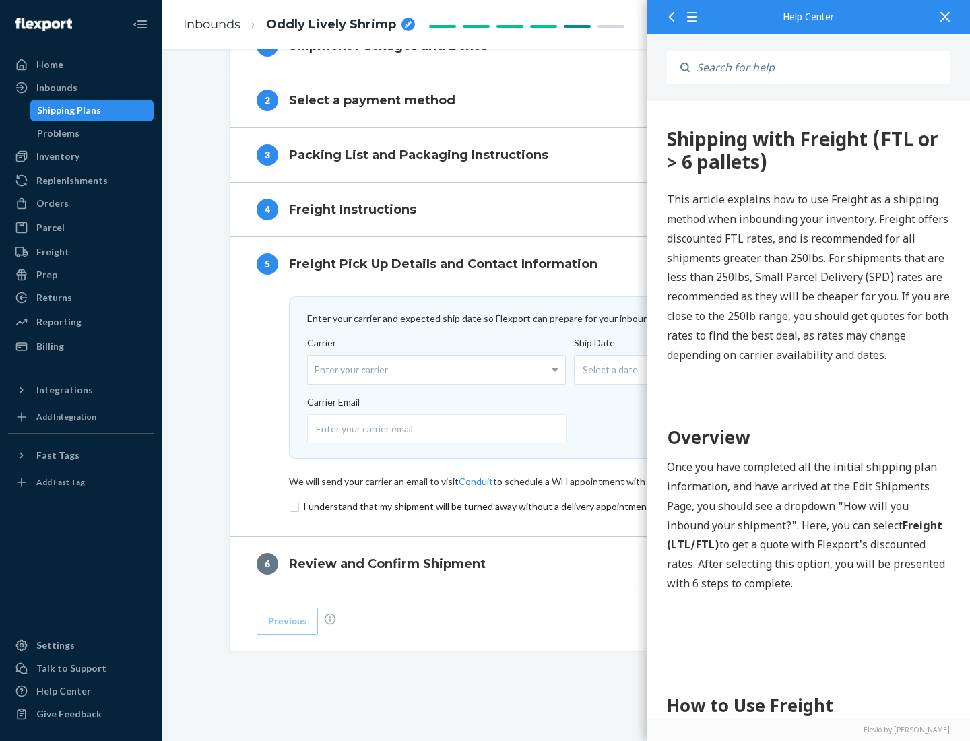
scroll to position [587, 0]
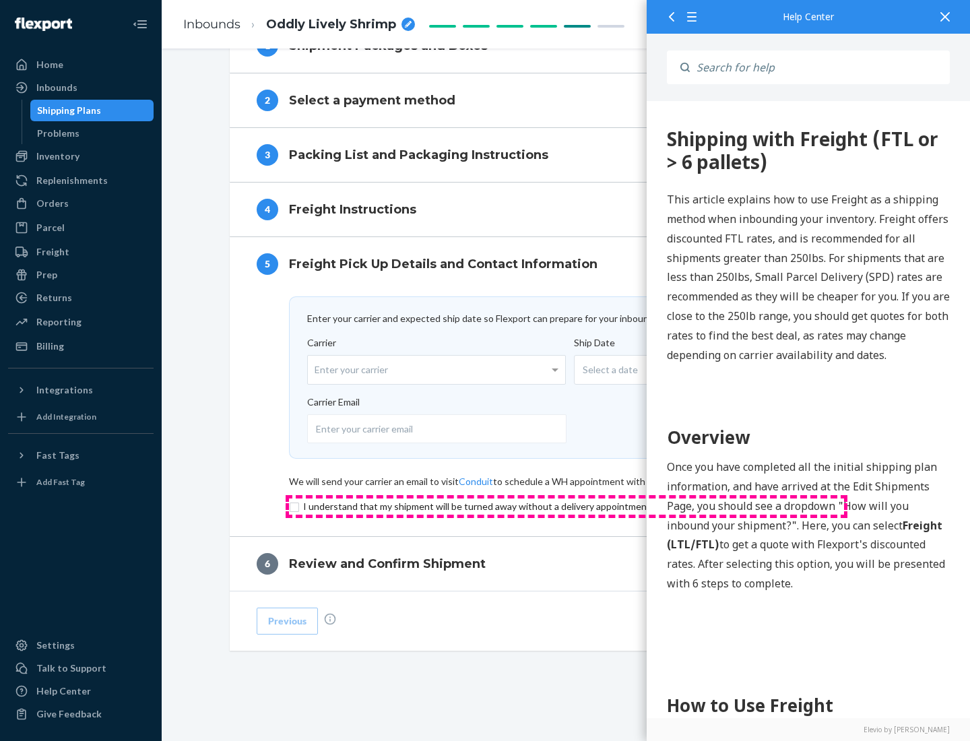
click at [566, 506] on input "checkbox" at bounding box center [566, 506] width 555 height 16
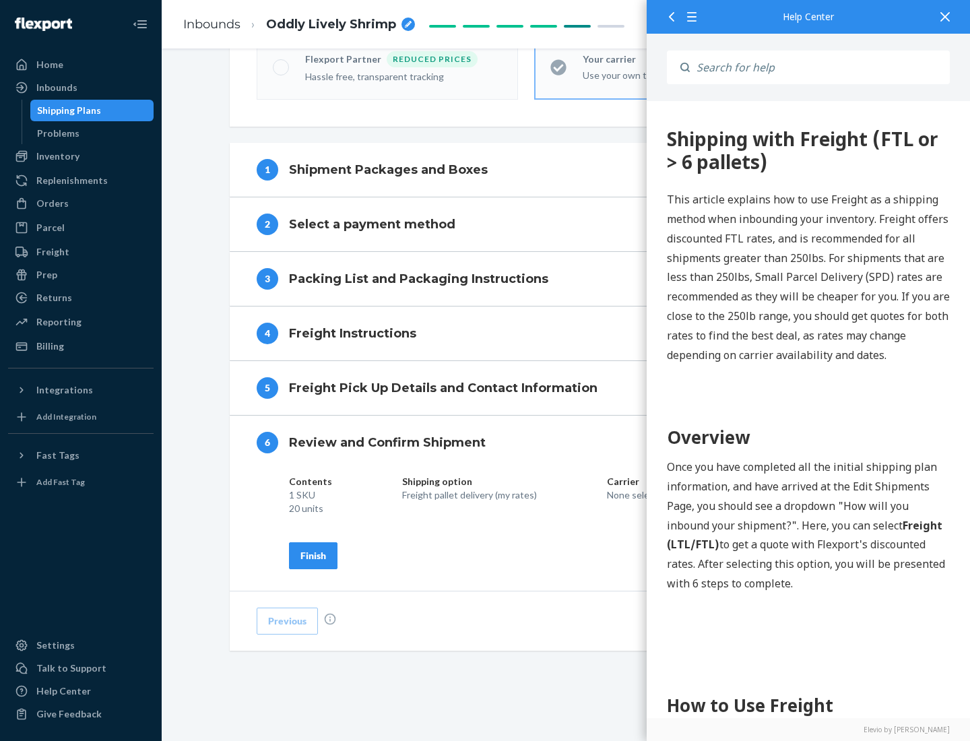
scroll to position [463, 0]
click at [313, 555] on div "Finish" at bounding box center [313, 555] width 26 height 13
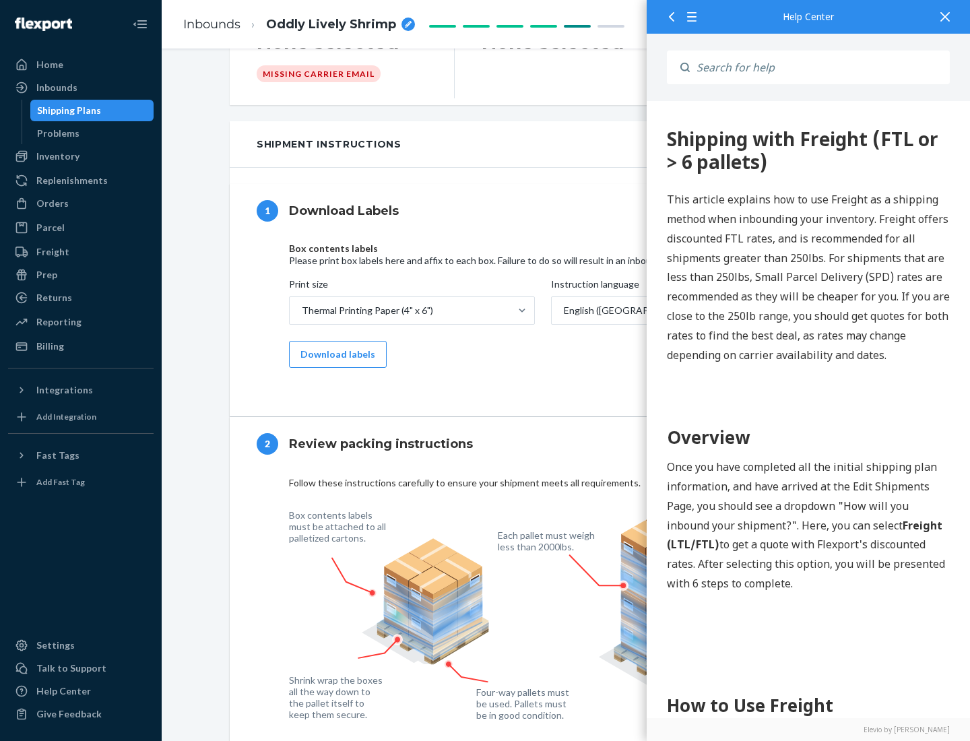
scroll to position [0, 0]
